Goal: Entertainment & Leisure: Consume media (video, audio)

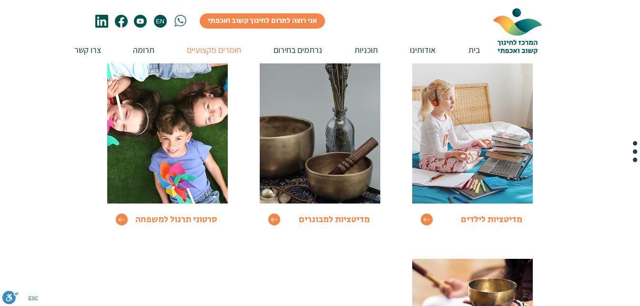
scroll to position [124, 0]
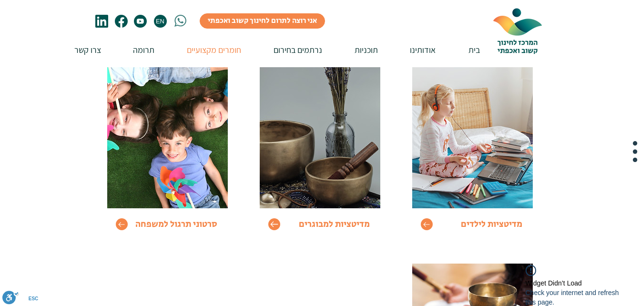
click at [276, 225] on icon "Go to" at bounding box center [274, 225] width 8 height 6
click at [274, 224] on icon "Go to" at bounding box center [274, 224] width 8 height 8
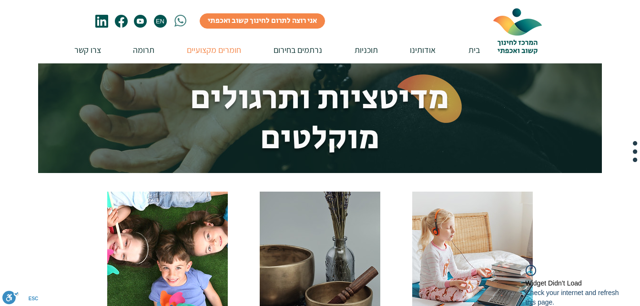
click at [274, 224] on div "Go to מדיטציות למבוגרים" at bounding box center [320, 274] width 138 height 182
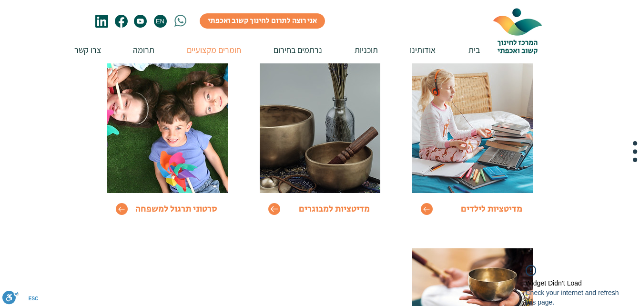
scroll to position [140, 0]
click at [276, 206] on icon "Go to" at bounding box center [274, 209] width 8 height 8
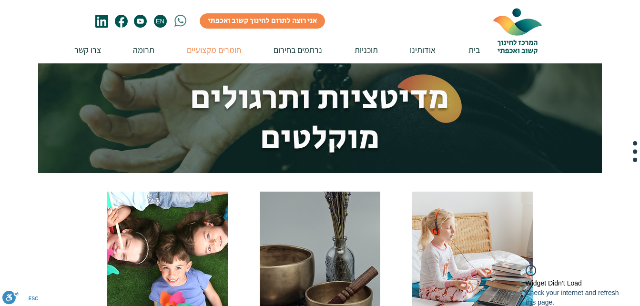
click at [276, 206] on div "Go to מדיטציות למבוגרים" at bounding box center [320, 274] width 138 height 182
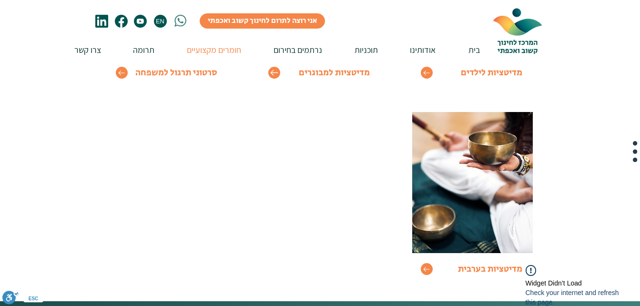
scroll to position [207, 0]
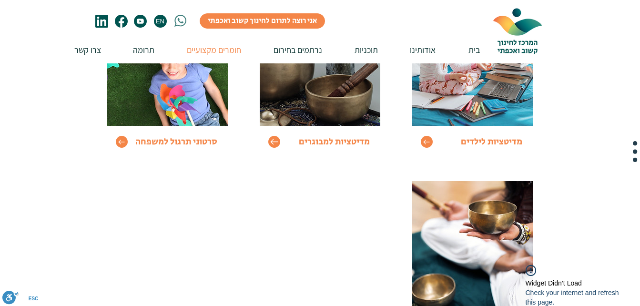
click at [273, 143] on icon "Go to" at bounding box center [274, 142] width 8 height 8
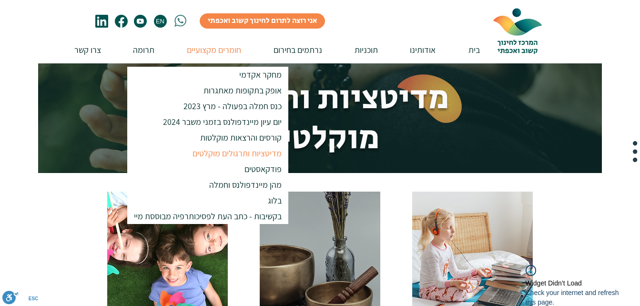
click at [229, 152] on p "מדיטציות ותרגולים מוקלטים" at bounding box center [237, 153] width 98 height 16
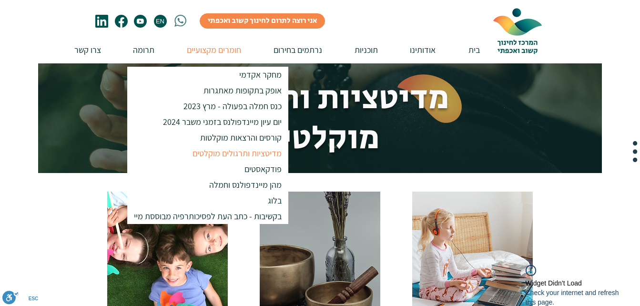
click at [229, 152] on p "מדיטציות ותרגולים מוקלטים" at bounding box center [237, 153] width 98 height 16
click at [256, 151] on p "מדיטציות ותרגולים מוקלטים" at bounding box center [237, 153] width 98 height 16
drag, startPoint x: 256, startPoint y: 151, endPoint x: 352, endPoint y: 201, distance: 108.5
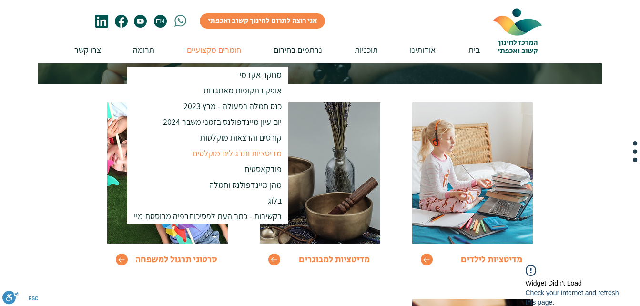
scroll to position [90, 0]
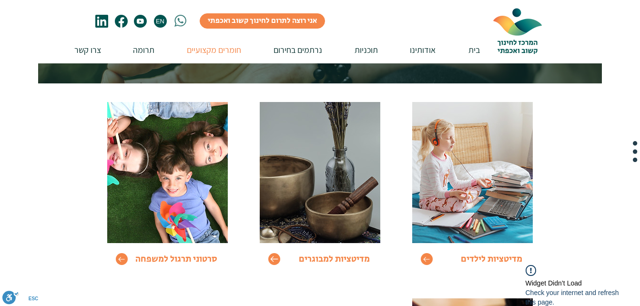
click at [275, 260] on icon "Go to" at bounding box center [274, 259] width 8 height 8
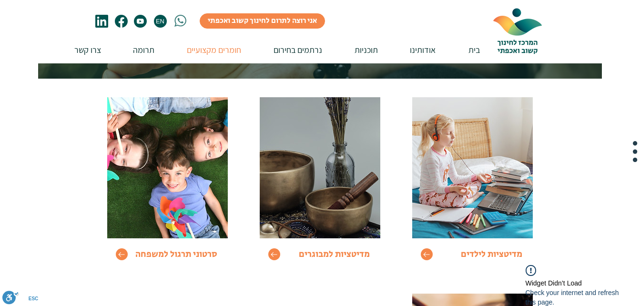
scroll to position [95, 0]
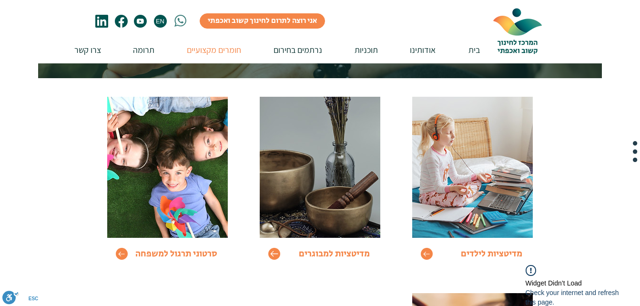
click at [273, 252] on icon "Go to" at bounding box center [274, 254] width 8 height 8
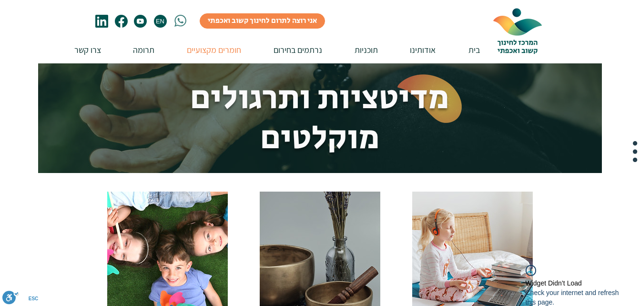
click at [273, 252] on div "Go to מדיטציות למבוגרים" at bounding box center [320, 274] width 138 height 182
click at [325, 263] on img at bounding box center [320, 262] width 121 height 141
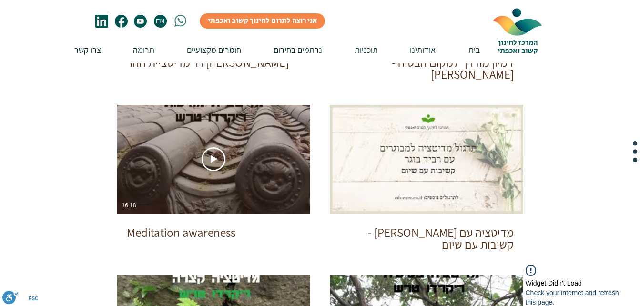
scroll to position [316, 0]
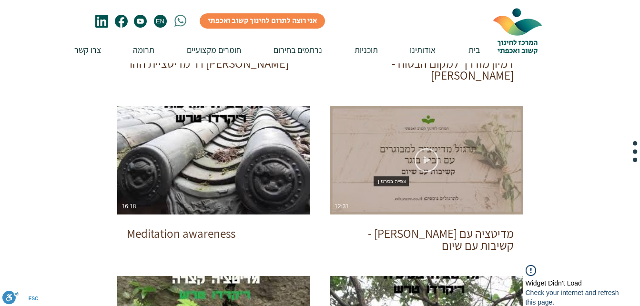
click at [421, 156] on icon "צפייה בסרטון" at bounding box center [427, 160] width 24 height 24
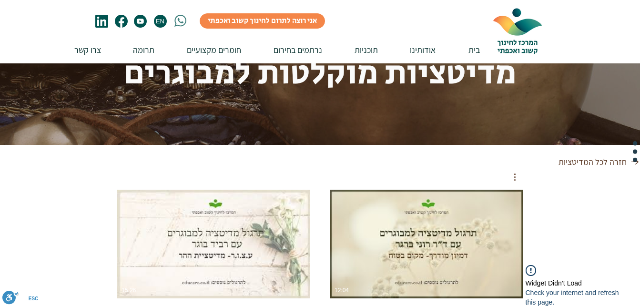
scroll to position [0, 0]
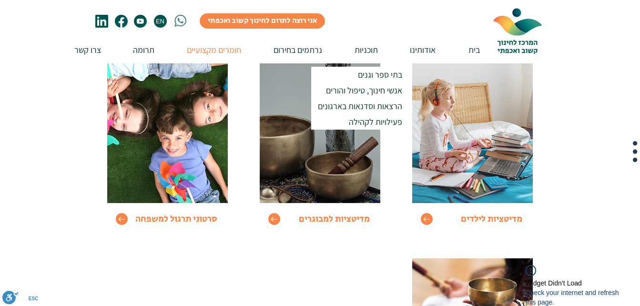
scroll to position [132, 0]
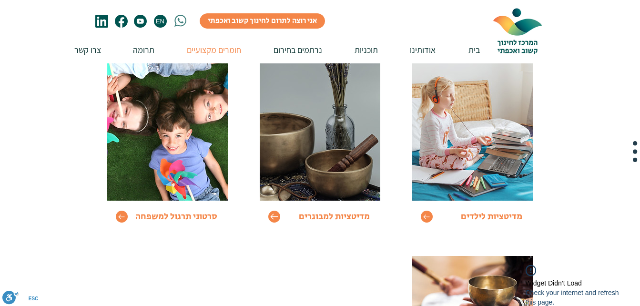
click at [277, 217] on icon "Go to" at bounding box center [274, 217] width 8 height 6
click at [273, 215] on icon "Go to" at bounding box center [274, 217] width 8 height 6
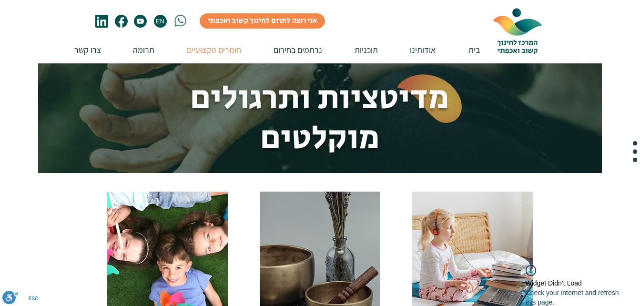
click at [273, 215] on div "Go to מדיטציות למבוגרים" at bounding box center [320, 274] width 138 height 182
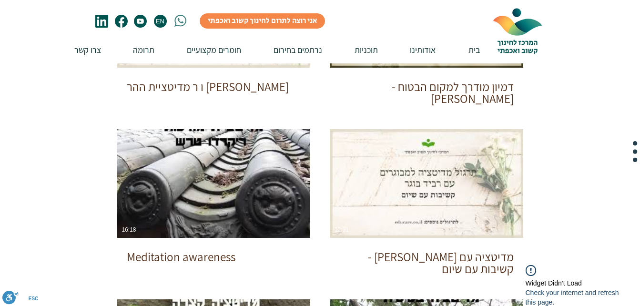
scroll to position [293, 0]
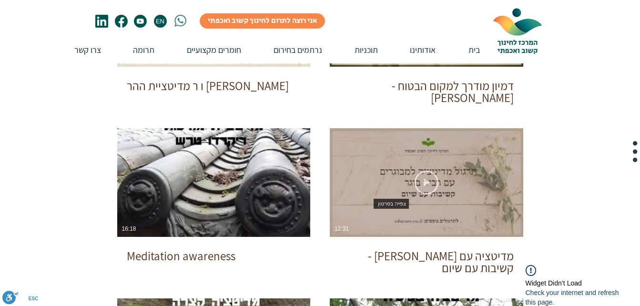
click at [425, 180] on use "צפייה בסרטון" at bounding box center [427, 183] width 24 height 24
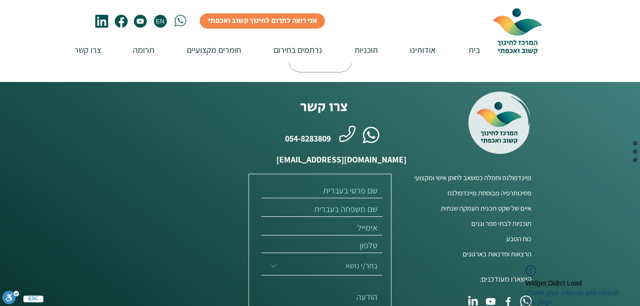
scroll to position [717, 0]
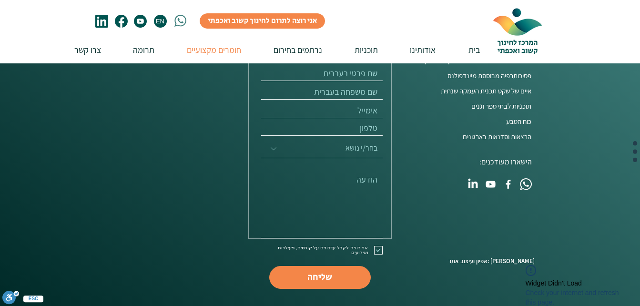
scroll to position [132, 0]
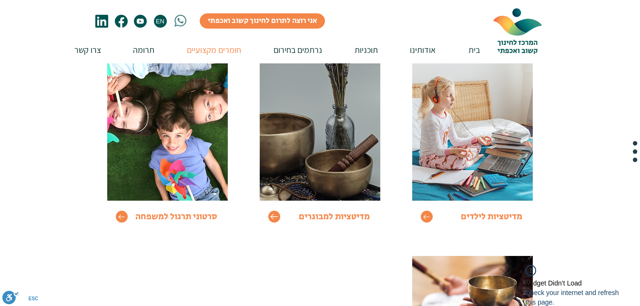
click at [273, 218] on icon "Go to" at bounding box center [274, 217] width 8 height 8
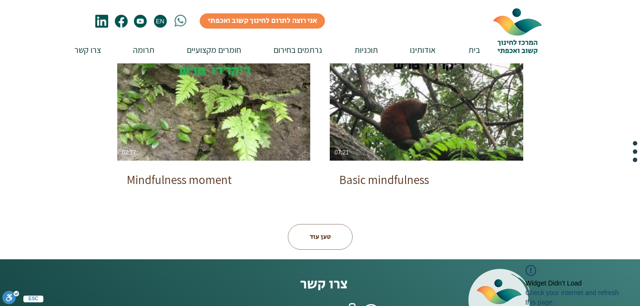
scroll to position [539, 0]
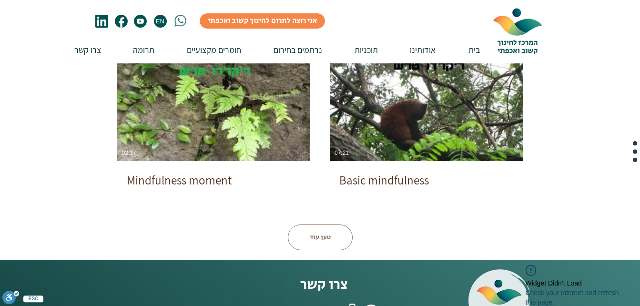
click at [312, 239] on button "טען עוד" at bounding box center [320, 238] width 65 height 26
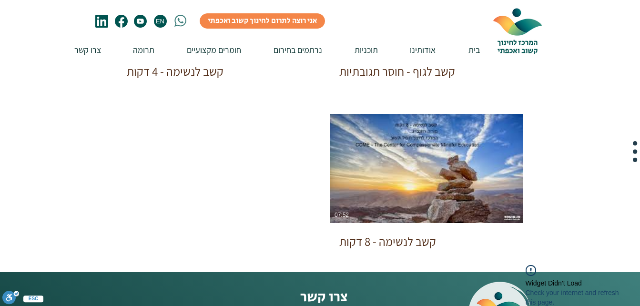
scroll to position [990, 0]
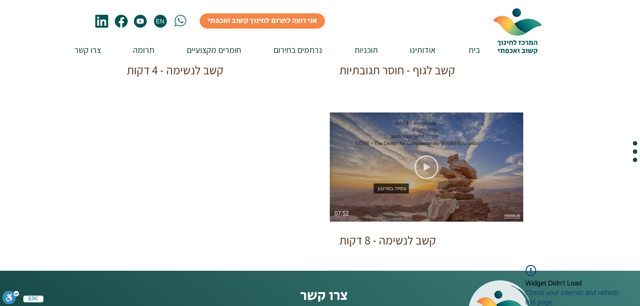
click at [429, 168] on icon "צפייה בסרטון" at bounding box center [427, 167] width 24 height 24
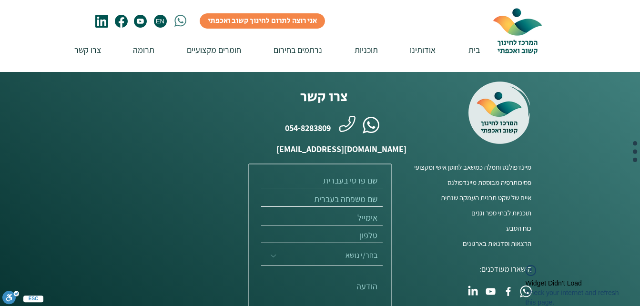
scroll to position [1190, 0]
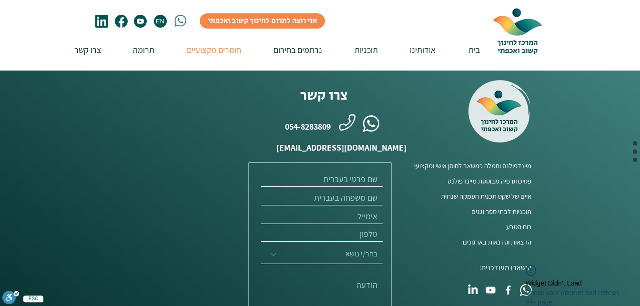
scroll to position [132, 0]
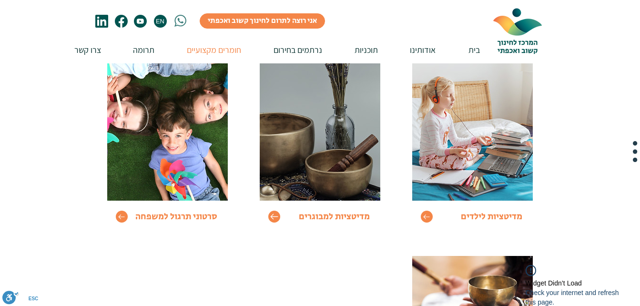
click at [275, 213] on icon "Go to" at bounding box center [274, 217] width 8 height 8
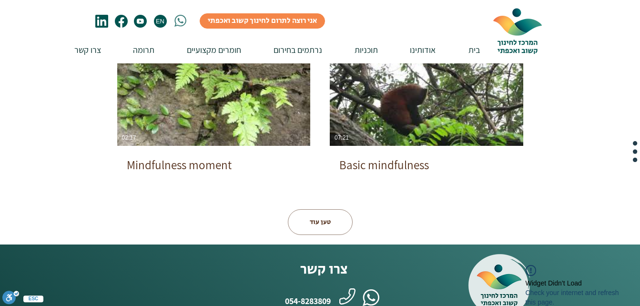
scroll to position [554, 0]
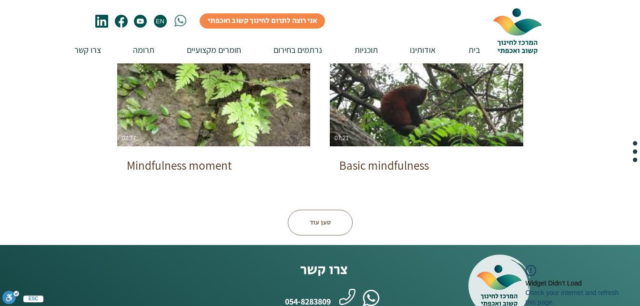
click at [318, 218] on button "טען עוד" at bounding box center [320, 223] width 65 height 26
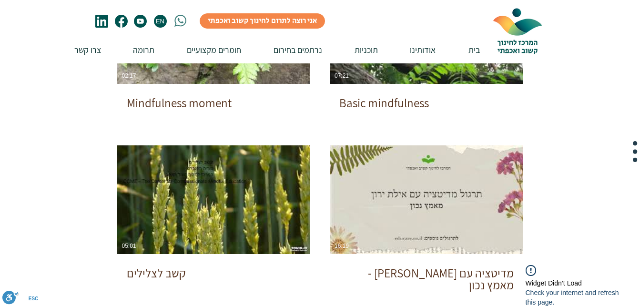
scroll to position [617, 0]
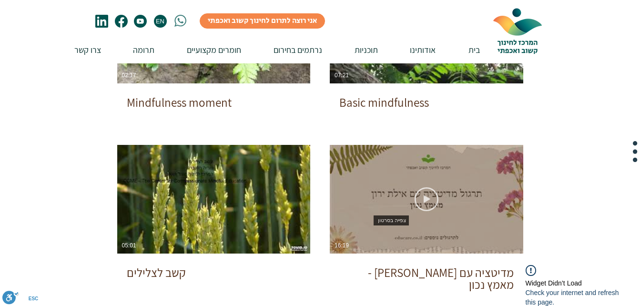
click at [427, 195] on icon "צפייה בסרטון" at bounding box center [427, 199] width 24 height 24
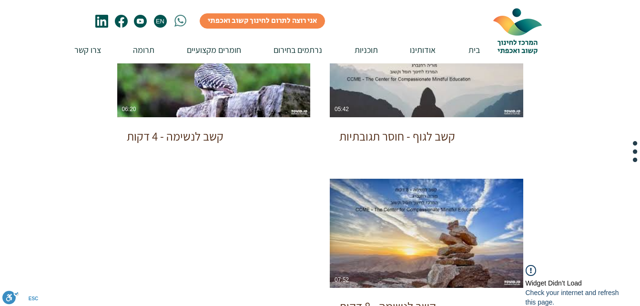
scroll to position [924, 0]
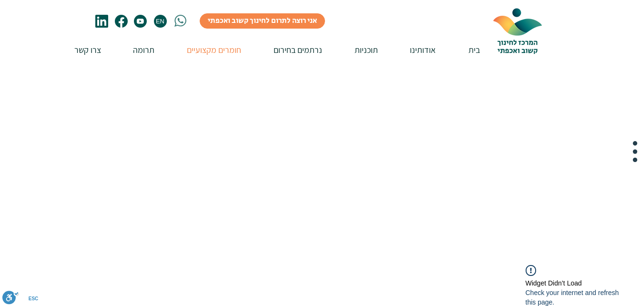
scroll to position [132, 0]
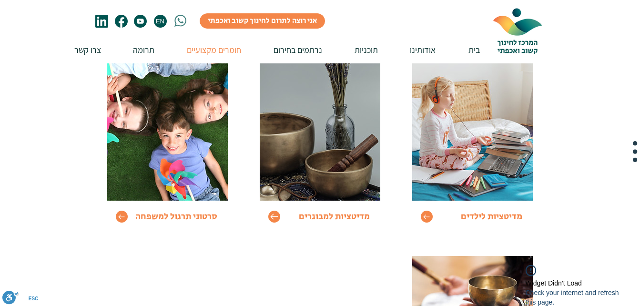
click at [275, 215] on icon "Go to" at bounding box center [274, 217] width 8 height 8
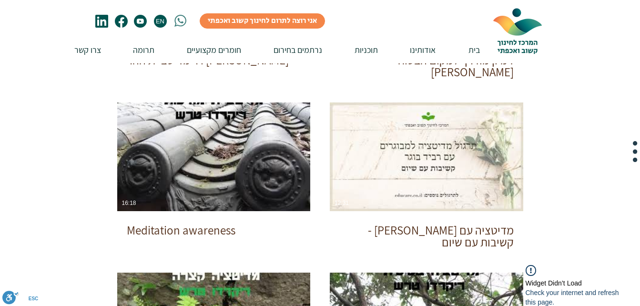
scroll to position [324, 0]
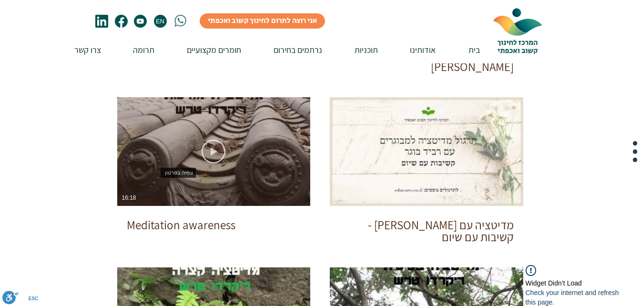
click at [220, 151] on icon "צפייה בסרטון" at bounding box center [214, 152] width 24 height 24
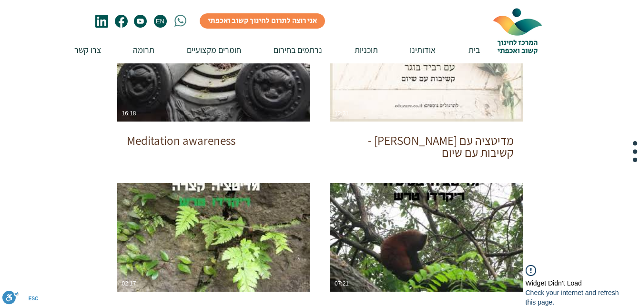
scroll to position [409, 0]
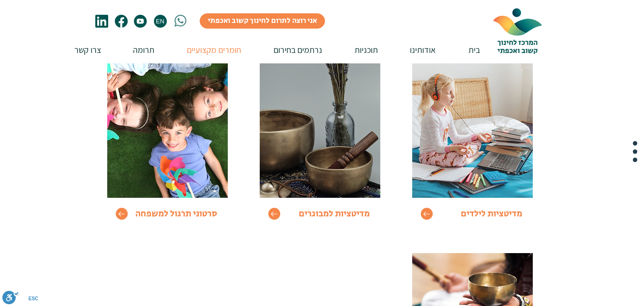
scroll to position [135, 0]
click at [272, 213] on icon "Go to" at bounding box center [274, 214] width 8 height 6
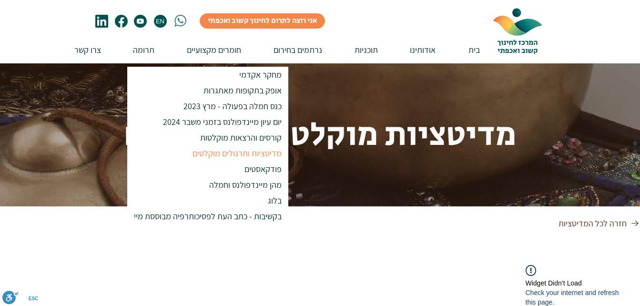
click at [205, 151] on p "מדיטציות ותרגולים מוקלטים" at bounding box center [237, 153] width 98 height 16
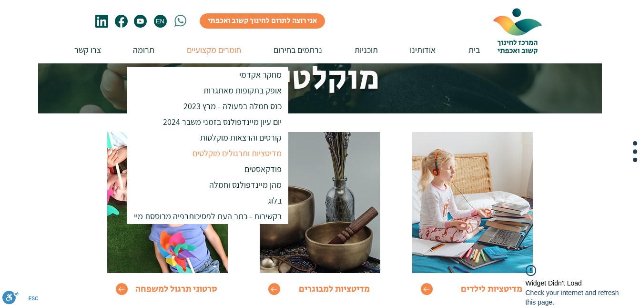
scroll to position [72, 0]
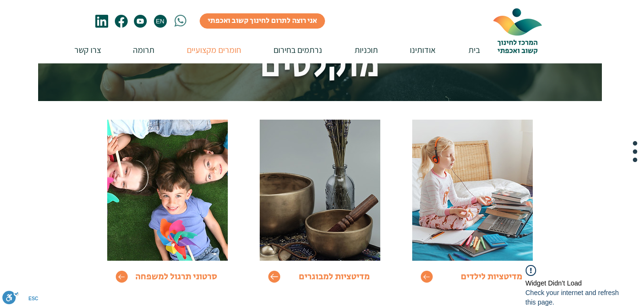
click at [272, 277] on icon "Go to" at bounding box center [274, 277] width 8 height 6
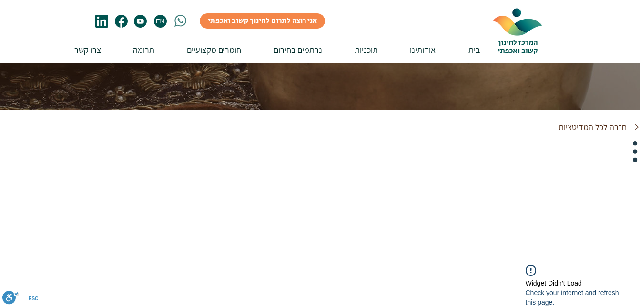
scroll to position [95, 0]
